Goal: Communication & Community: Answer question/provide support

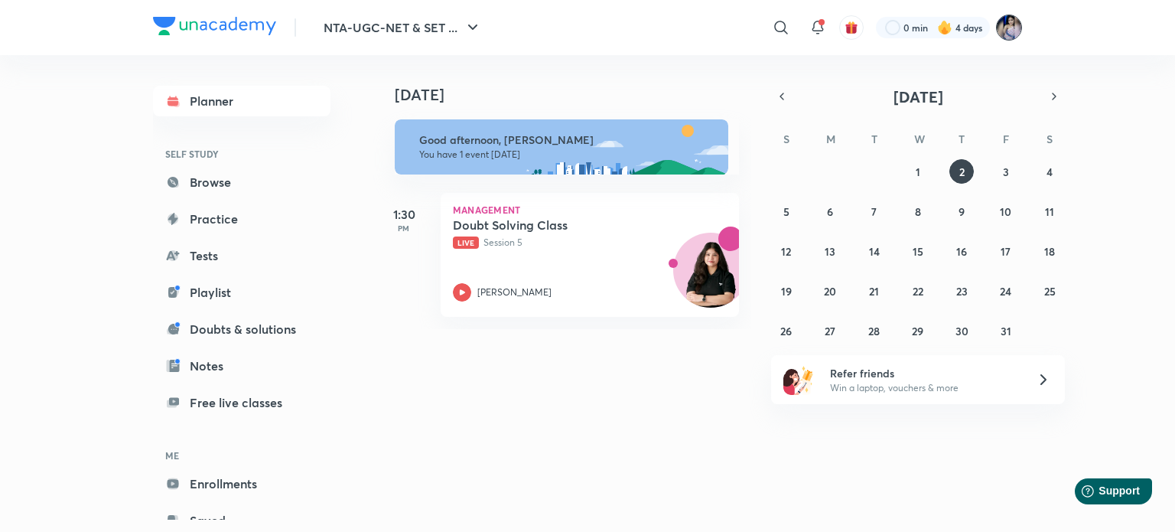
click at [1010, 31] on img at bounding box center [1009, 28] width 26 height 26
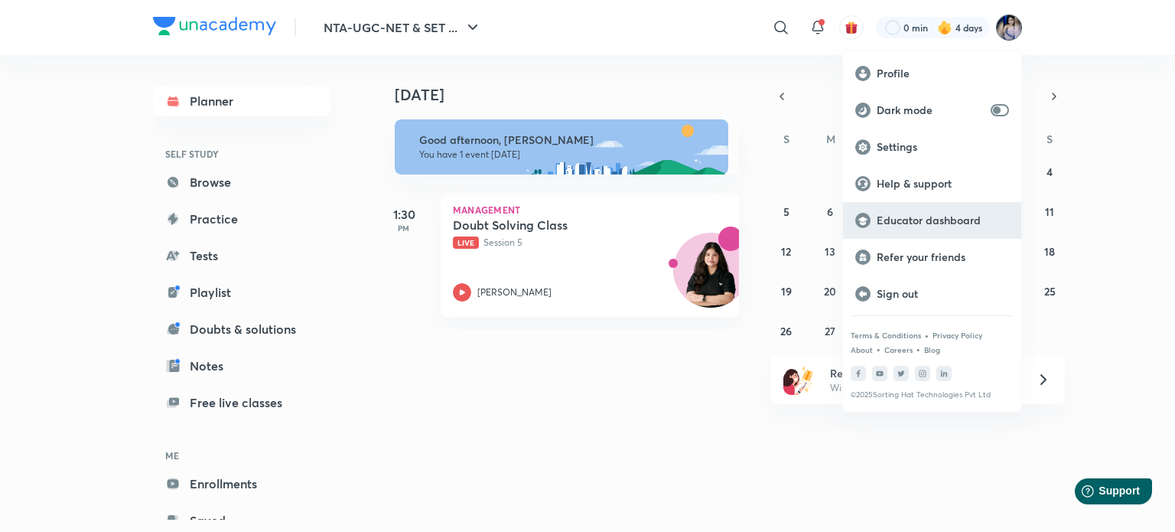
click at [914, 221] on p "Educator dashboard" at bounding box center [943, 220] width 132 height 14
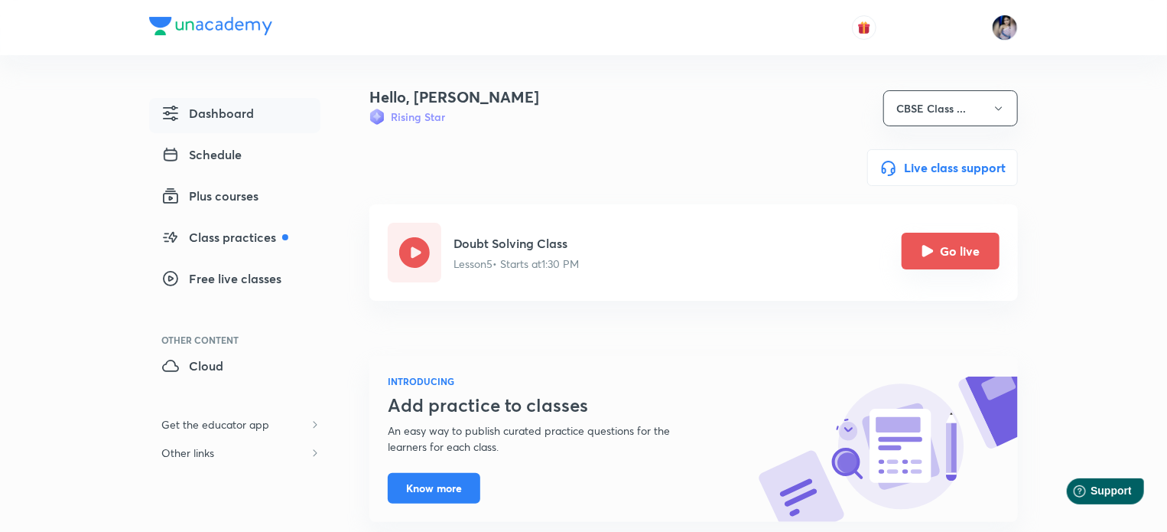
click at [933, 249] on icon "Go live" at bounding box center [928, 250] width 11 height 11
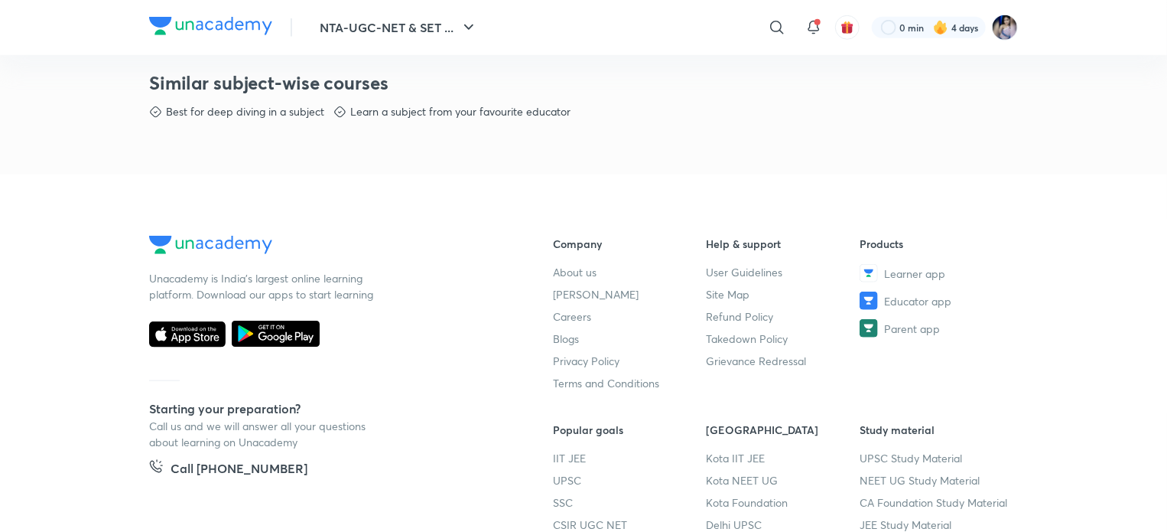
scroll to position [905, 0]
